Goal: Task Accomplishment & Management: Manage account settings

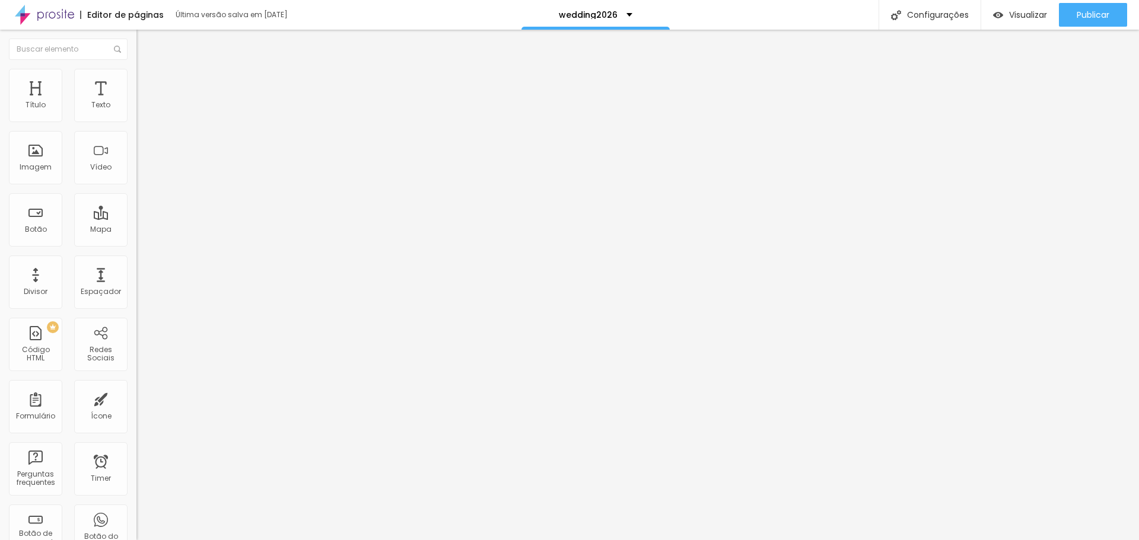
click at [136, 126] on span "Editar perguntas" at bounding box center [170, 121] width 68 height 10
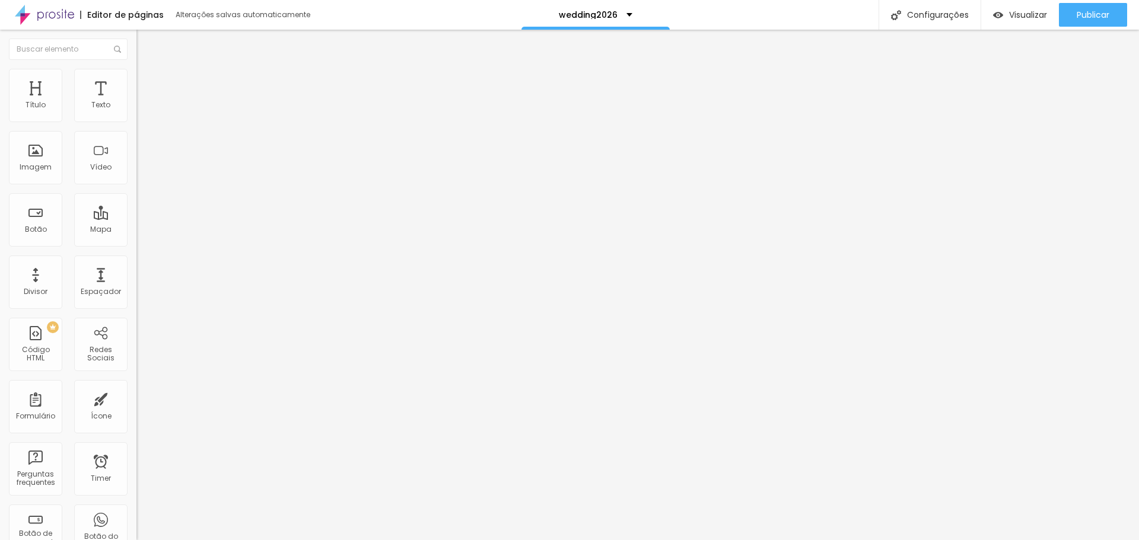
click at [1098, 22] on div "Publicar" at bounding box center [1092, 15] width 33 height 24
